Goal: Check status

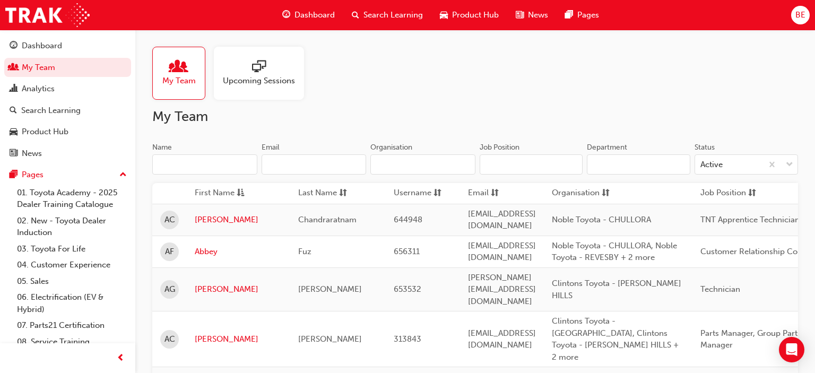
click at [215, 166] on input "Name" at bounding box center [204, 164] width 105 height 20
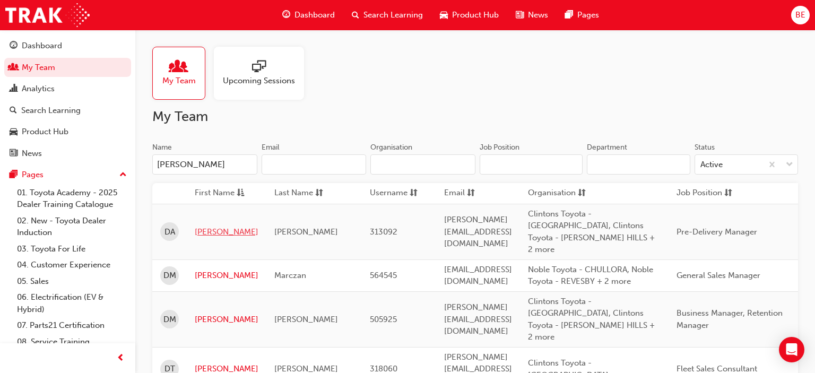
type input "[PERSON_NAME]"
click at [201, 226] on link "[PERSON_NAME]" at bounding box center [227, 232] width 64 height 12
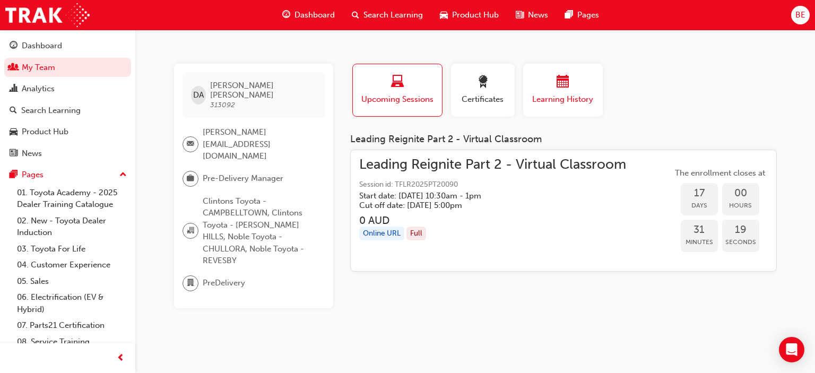
click at [554, 83] on div "button" at bounding box center [563, 83] width 64 height 16
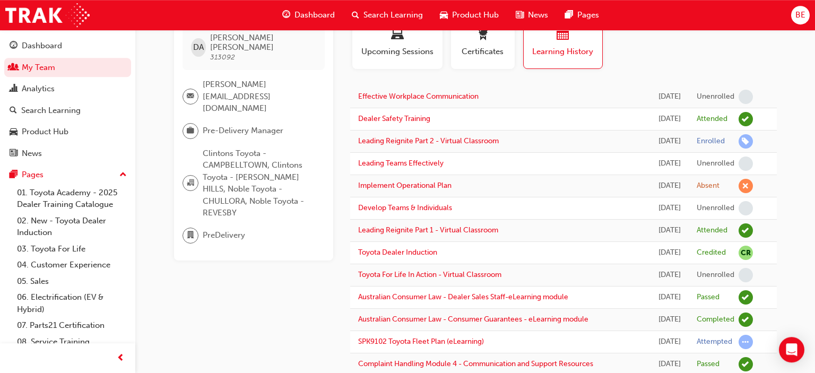
scroll to position [56, 0]
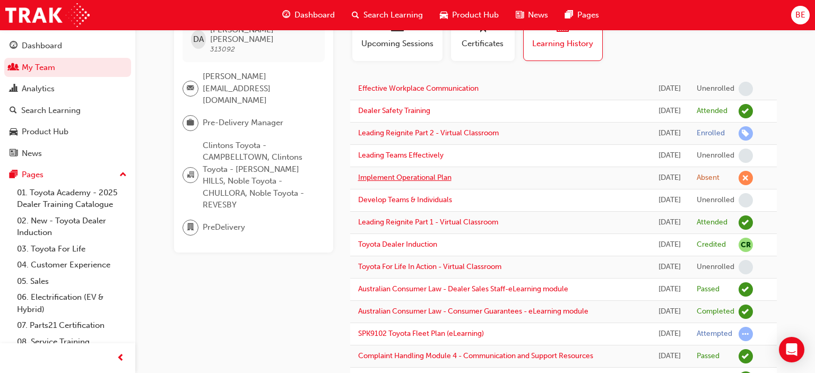
click at [417, 182] on link "Implement Operational Plan" at bounding box center [404, 177] width 93 height 9
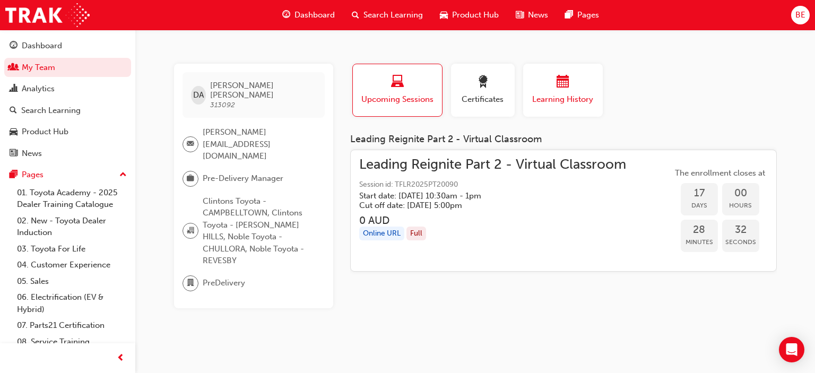
click at [561, 99] on span "Learning History" at bounding box center [563, 99] width 64 height 12
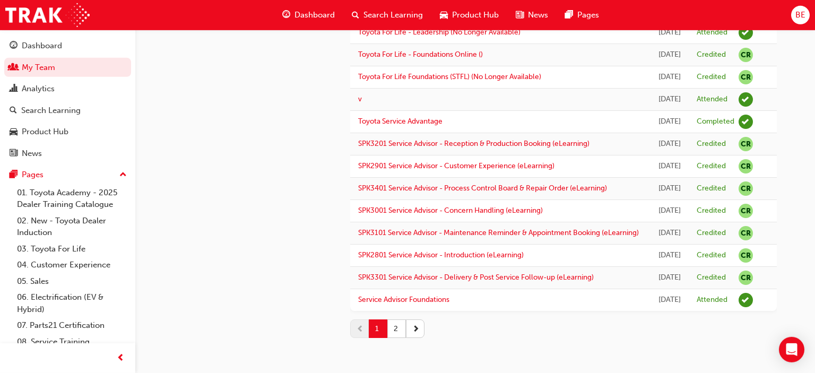
scroll to position [1261, 0]
click at [398, 338] on button "2" at bounding box center [397, 329] width 19 height 19
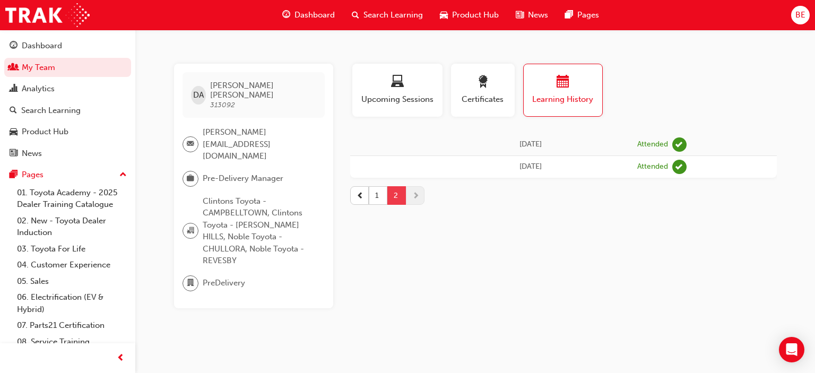
scroll to position [0, 0]
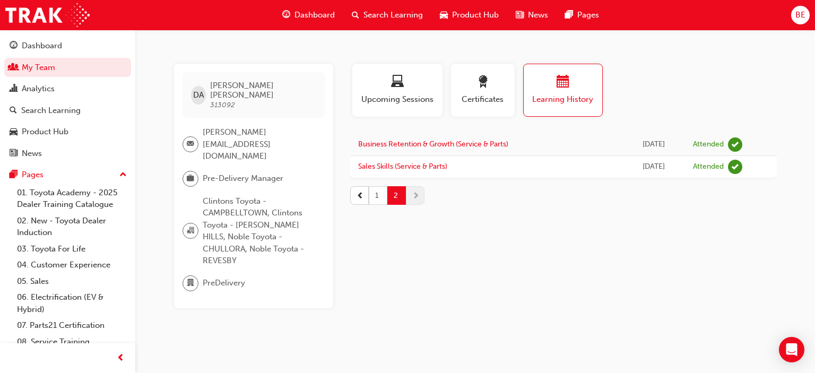
click at [373, 194] on button "1" at bounding box center [378, 195] width 19 height 19
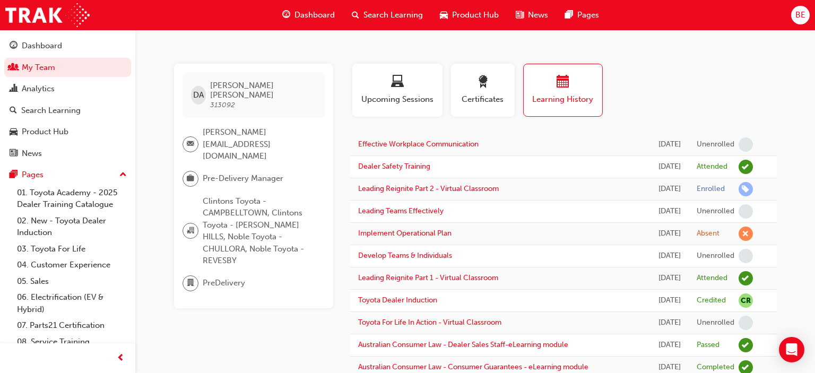
click at [478, 96] on span "Certificates" at bounding box center [483, 99] width 48 height 12
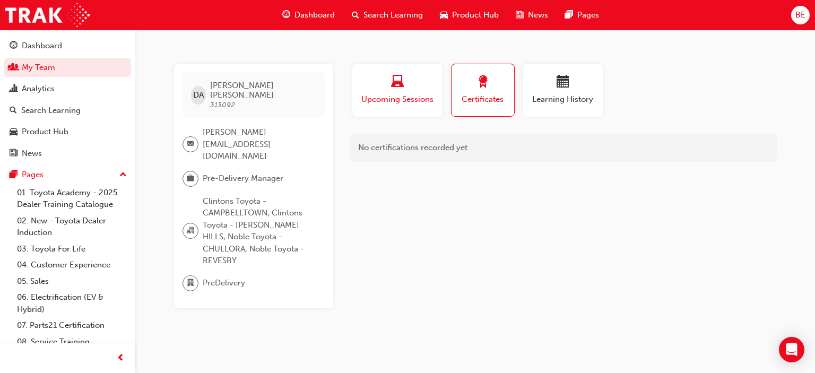
click at [422, 92] on div "Upcoming Sessions" at bounding box center [397, 90] width 74 height 30
